Goal: Navigation & Orientation: Find specific page/section

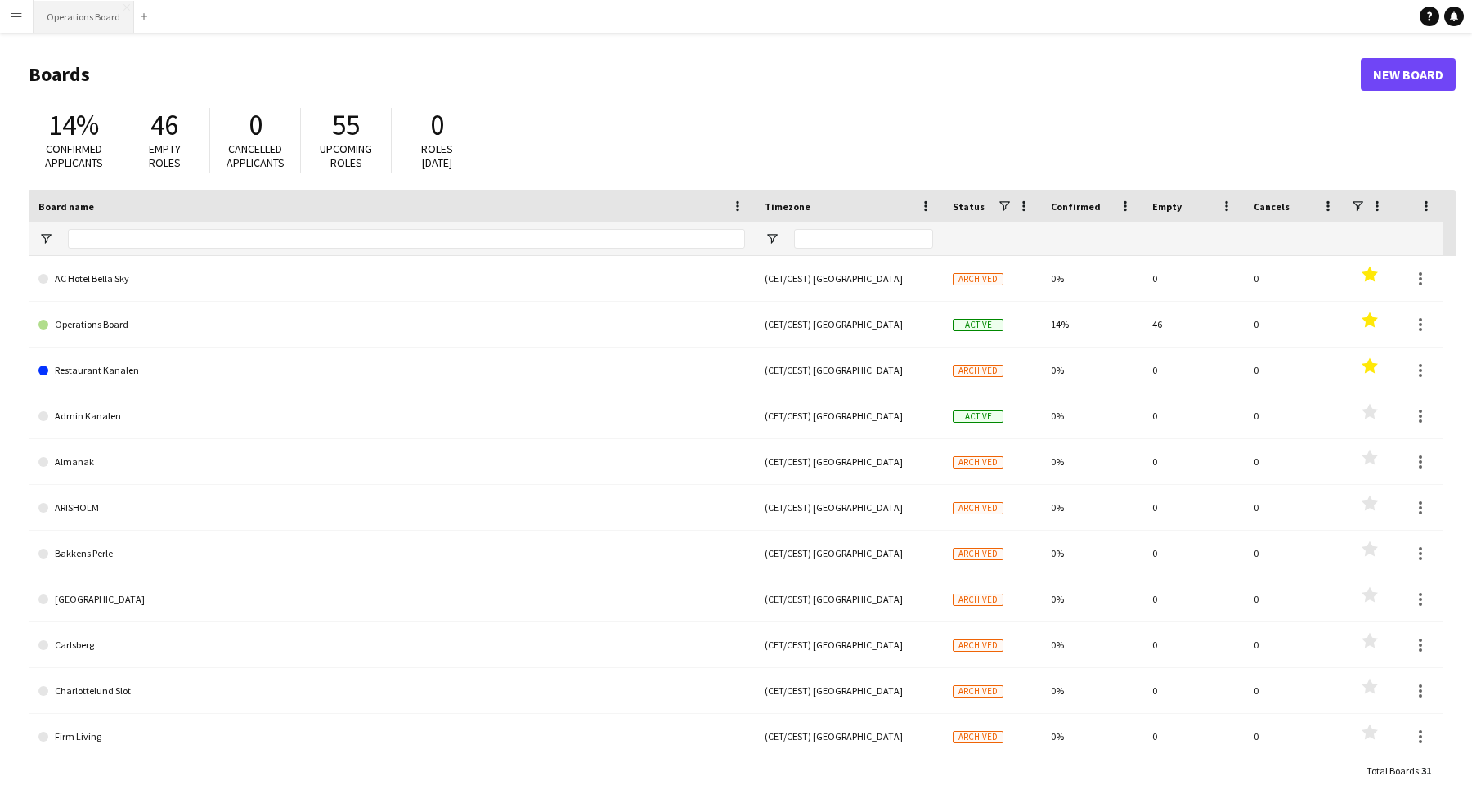
click at [97, 12] on button "Operations Board Close" at bounding box center [83, 17] width 101 height 32
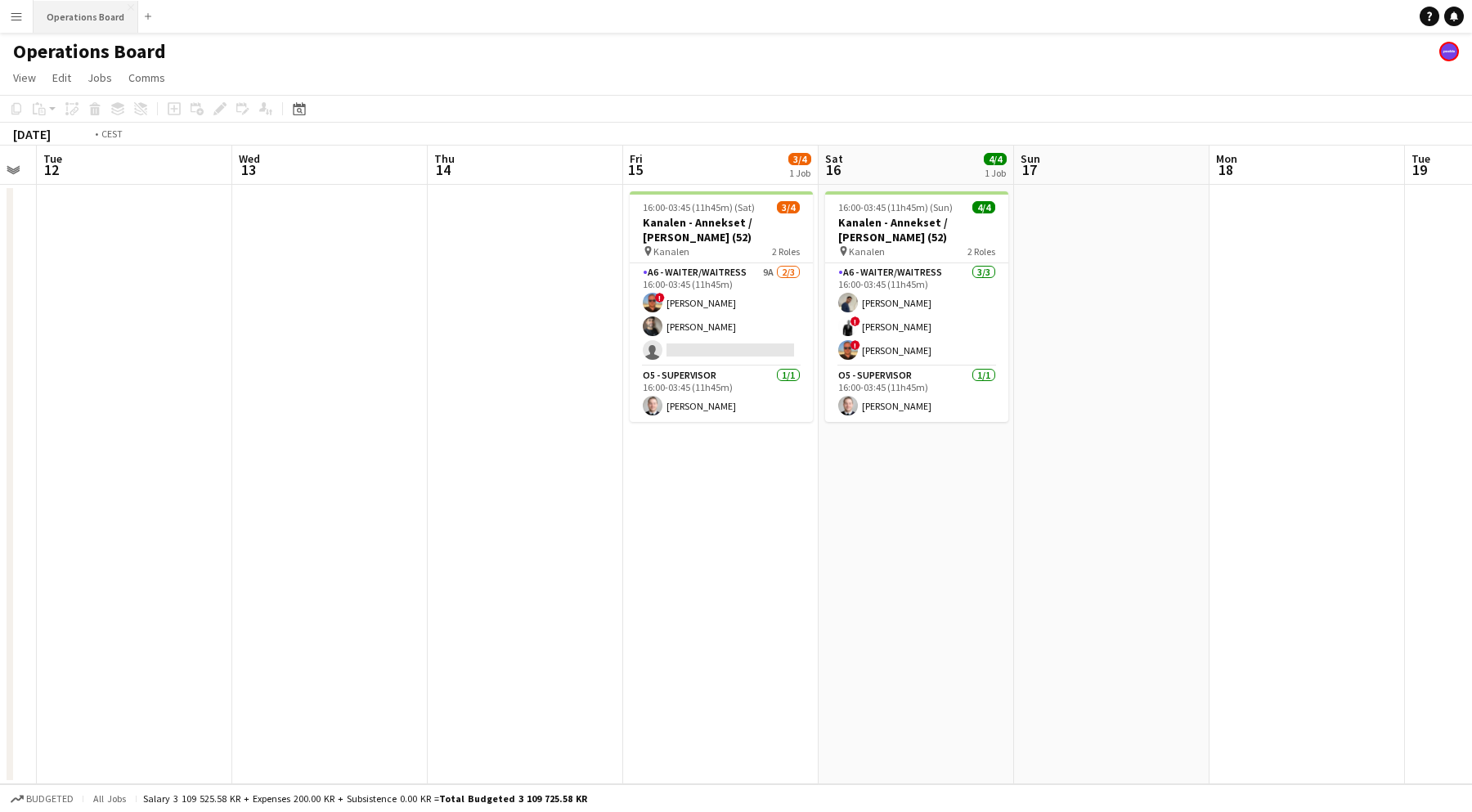
scroll to position [0, 598]
